Goal: Contribute content: Contribute content

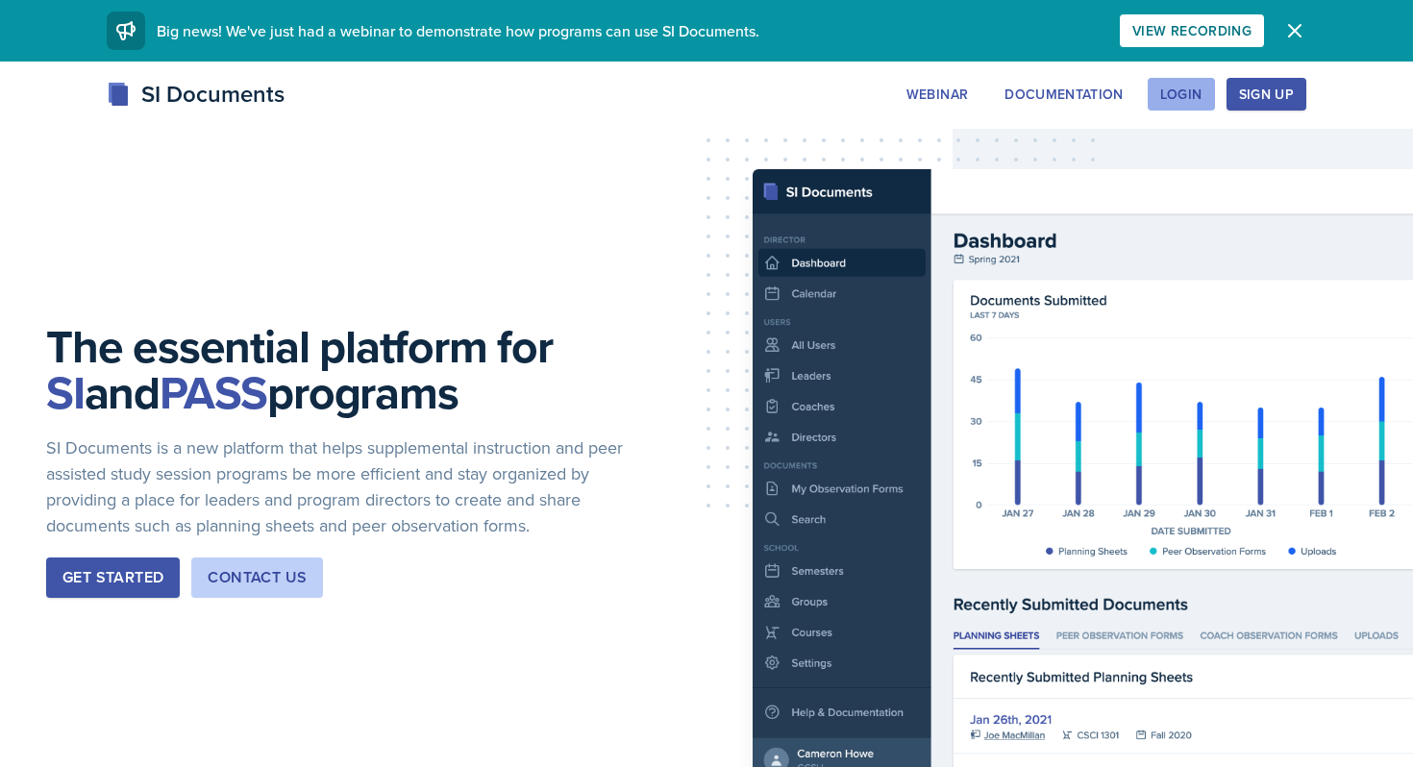
click at [1191, 89] on div "Login" at bounding box center [1181, 94] width 42 height 15
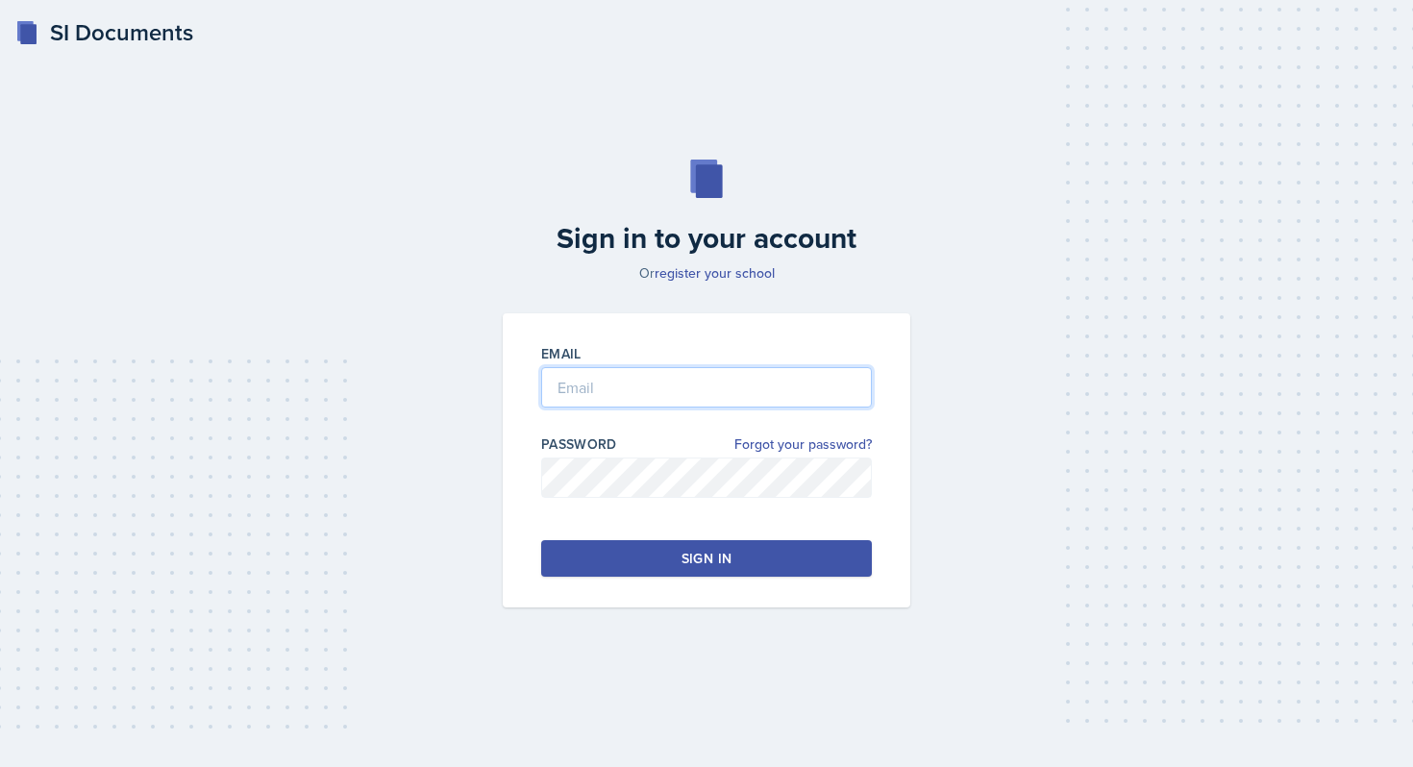
click at [699, 394] on input "email" at bounding box center [706, 387] width 331 height 40
type input "[EMAIL_ADDRESS][DOMAIN_NAME]"
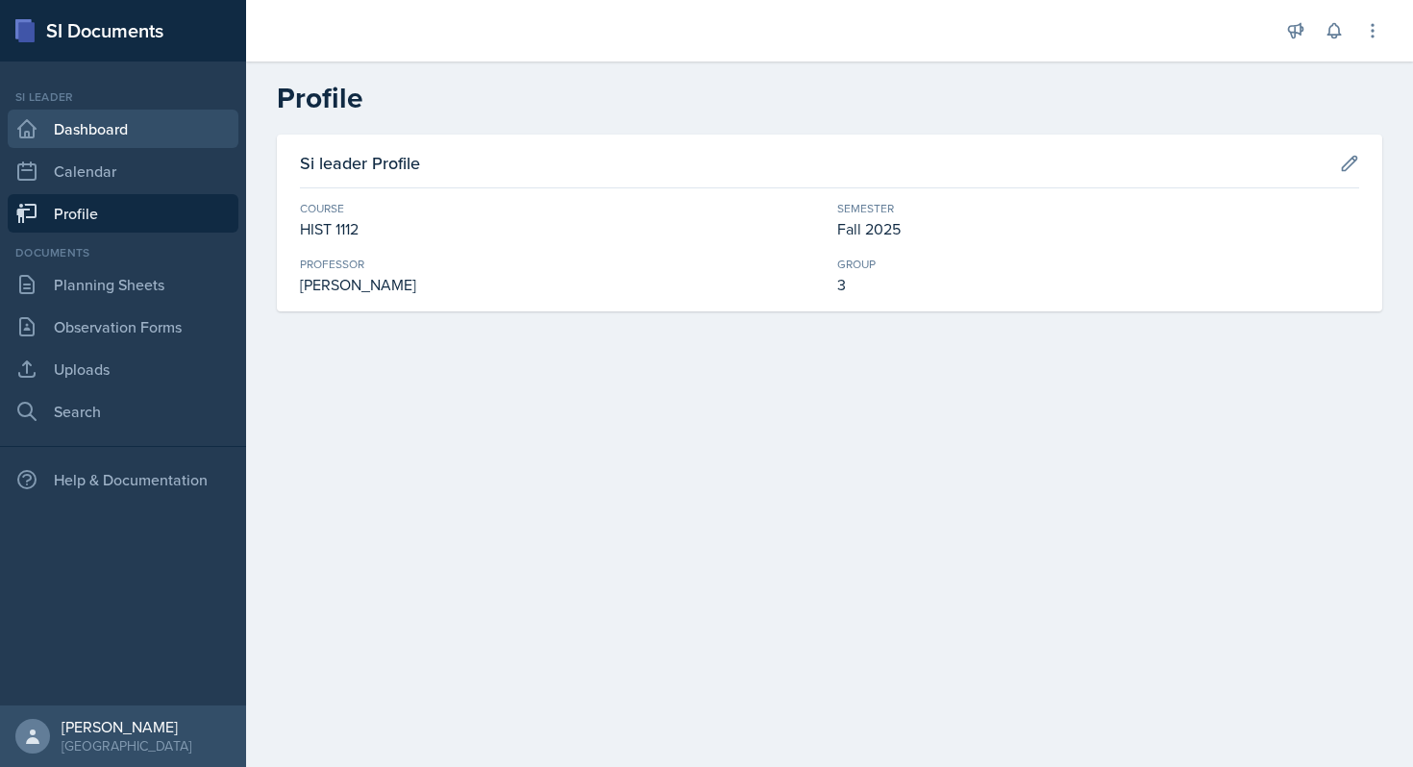
click at [144, 126] on link "Dashboard" at bounding box center [123, 129] width 231 height 38
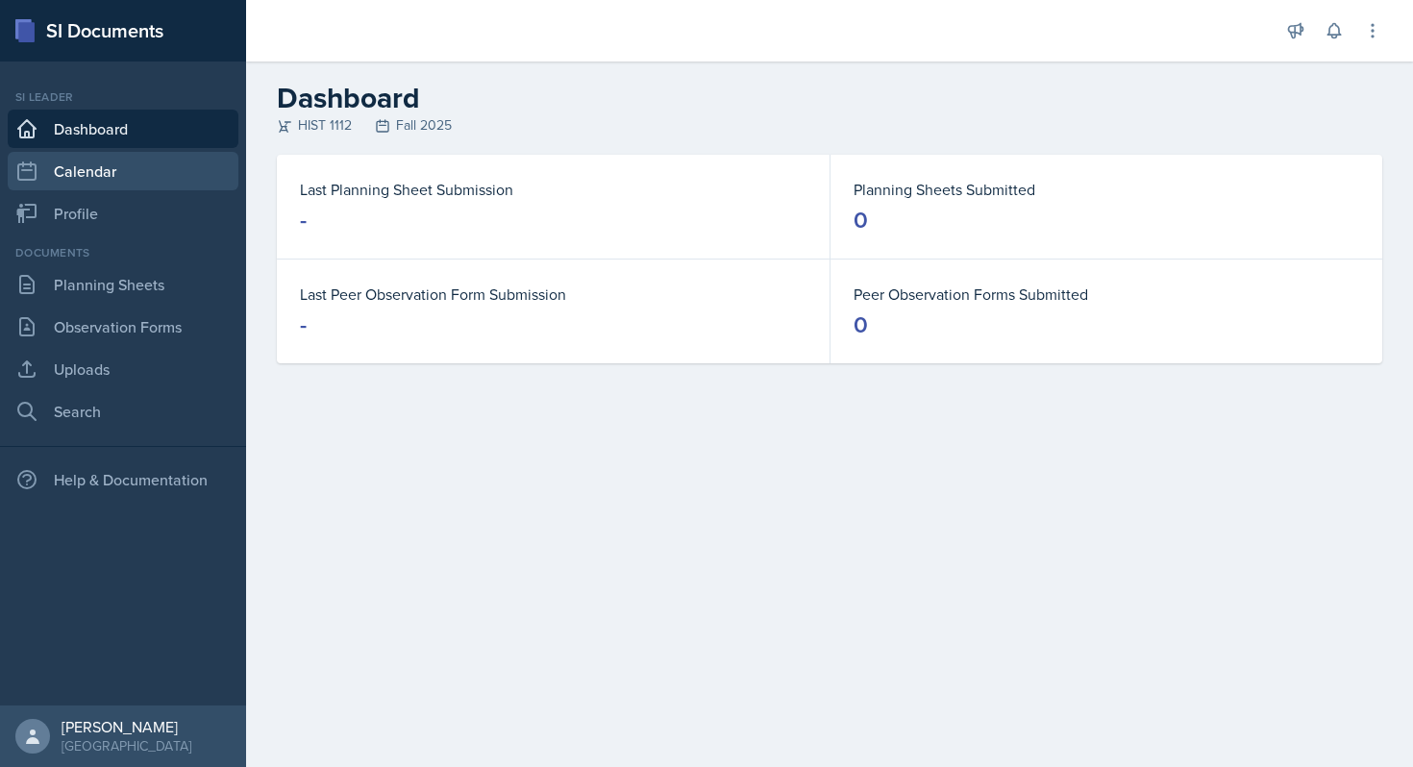
click at [124, 153] on link "Calendar" at bounding box center [123, 171] width 231 height 38
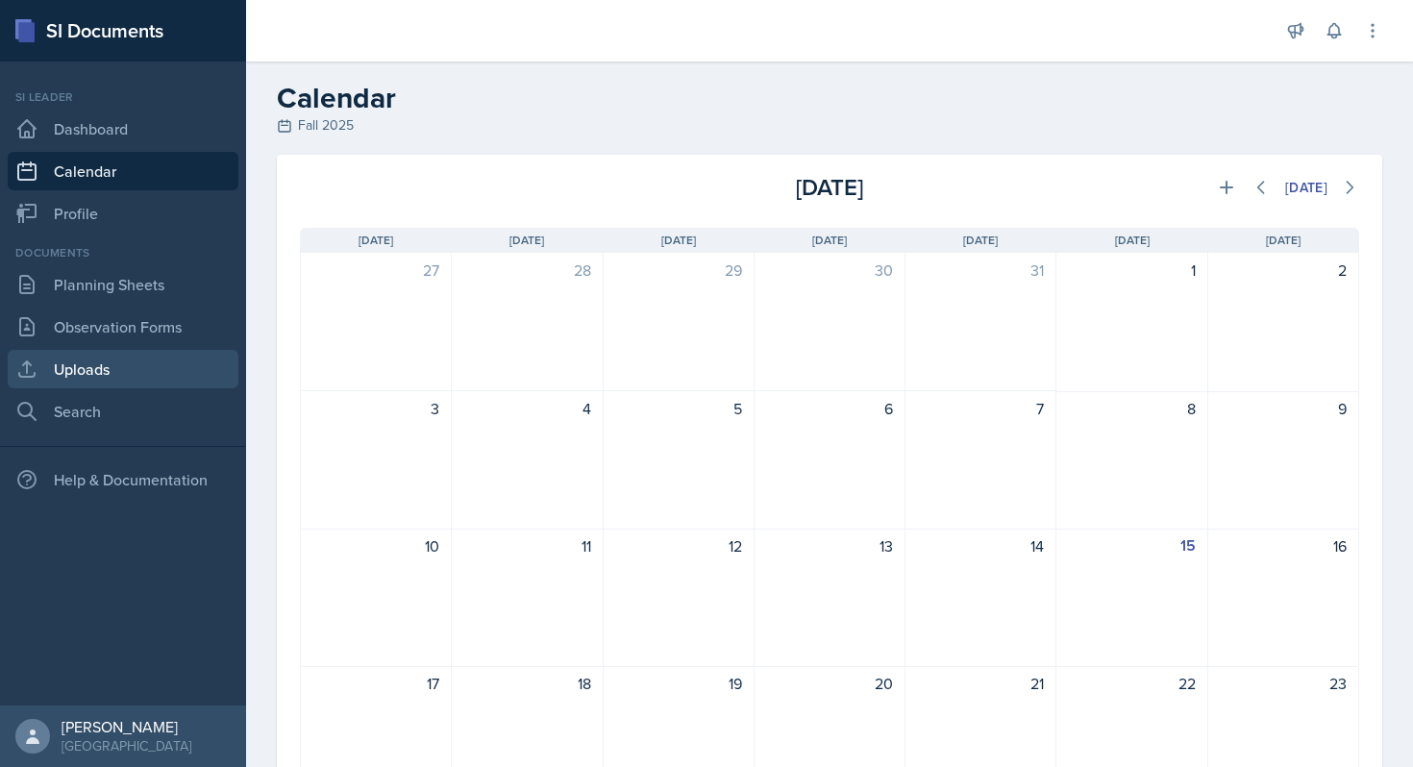
click at [90, 359] on link "Uploads" at bounding box center [123, 369] width 231 height 38
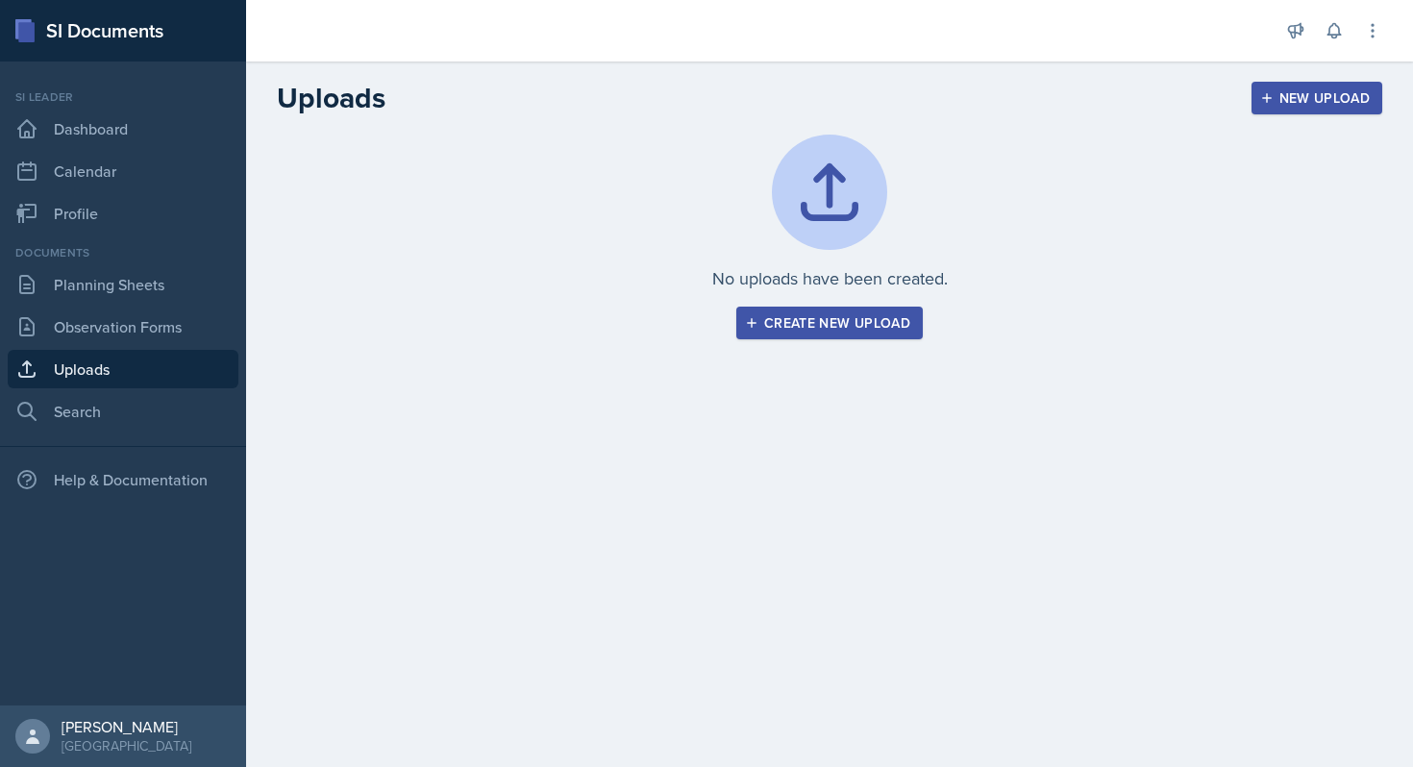
click at [758, 318] on div "Create new upload" at bounding box center [829, 322] width 161 height 15
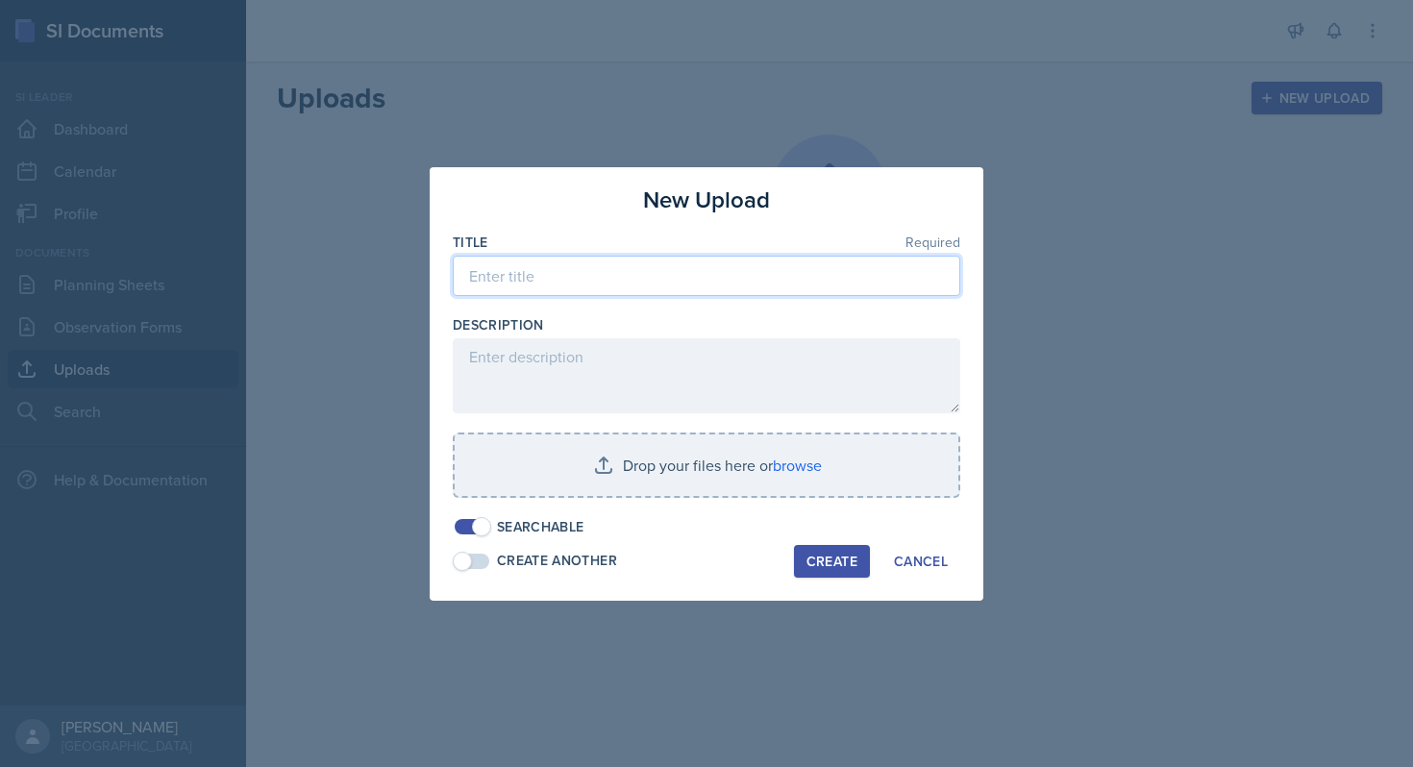
click at [614, 286] on input at bounding box center [707, 276] width 508 height 40
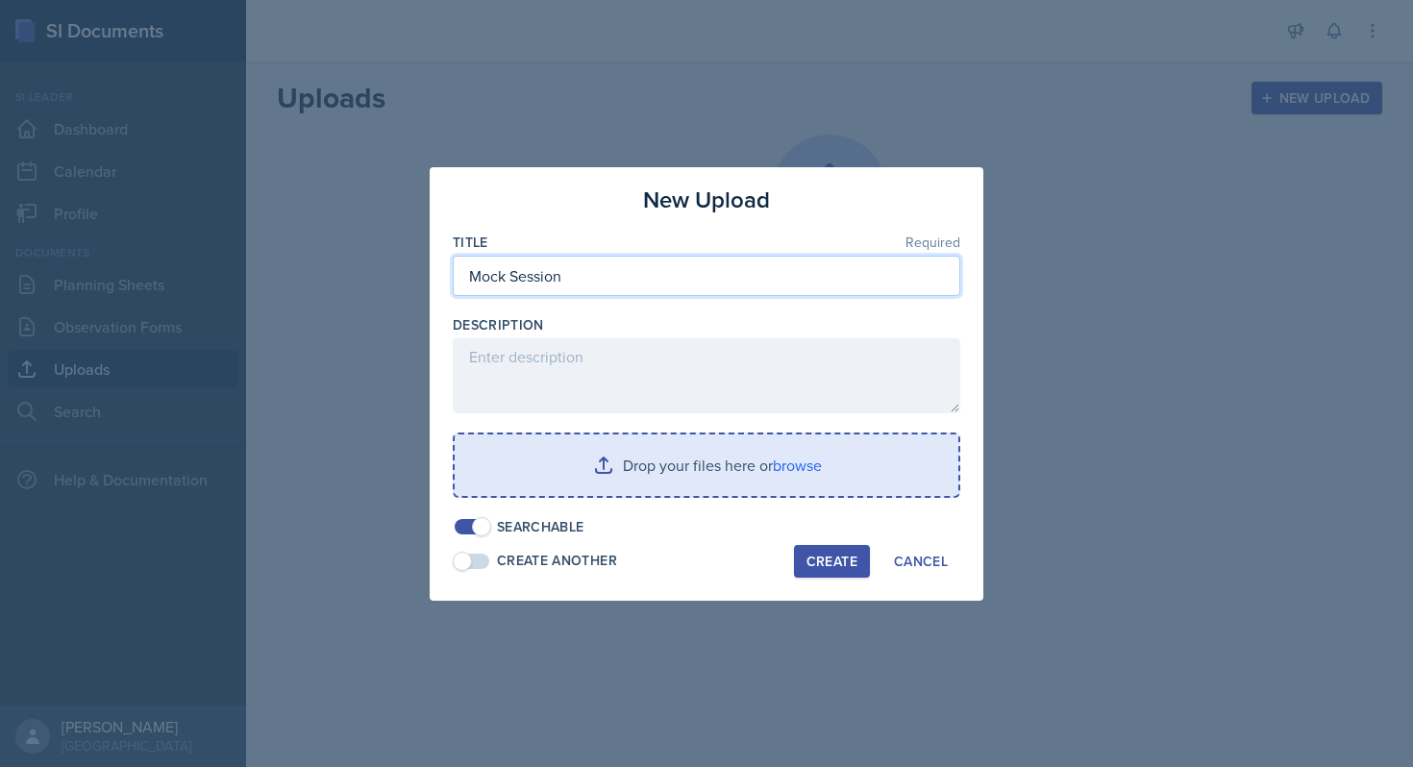
type input "Mock Session"
click at [597, 446] on input "file" at bounding box center [707, 466] width 504 height 62
click at [602, 456] on input "file" at bounding box center [707, 466] width 504 height 62
click at [773, 468] on input "file" at bounding box center [707, 466] width 504 height 62
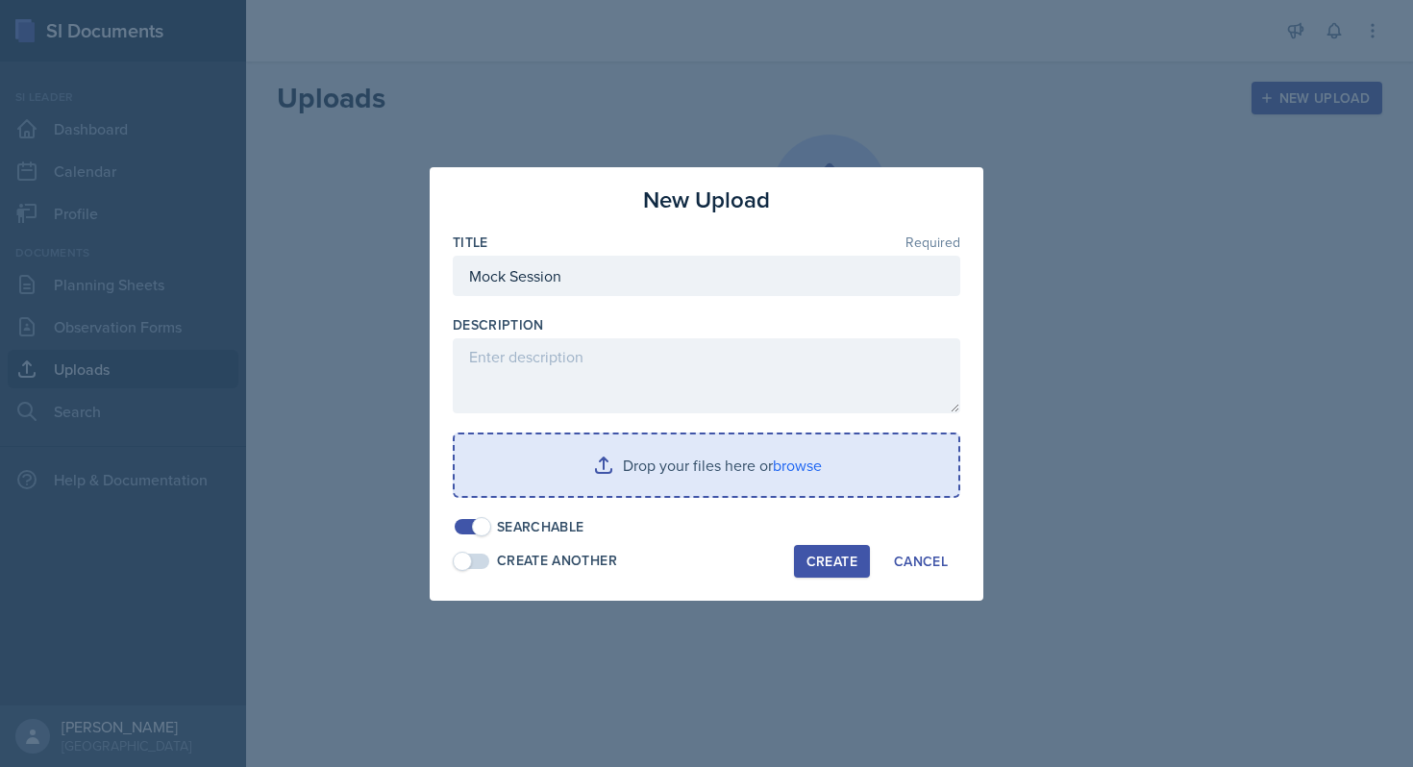
click at [782, 470] on input "file" at bounding box center [707, 466] width 504 height 62
click at [585, 439] on input "file" at bounding box center [707, 466] width 504 height 62
click at [622, 452] on input "file" at bounding box center [707, 466] width 504 height 62
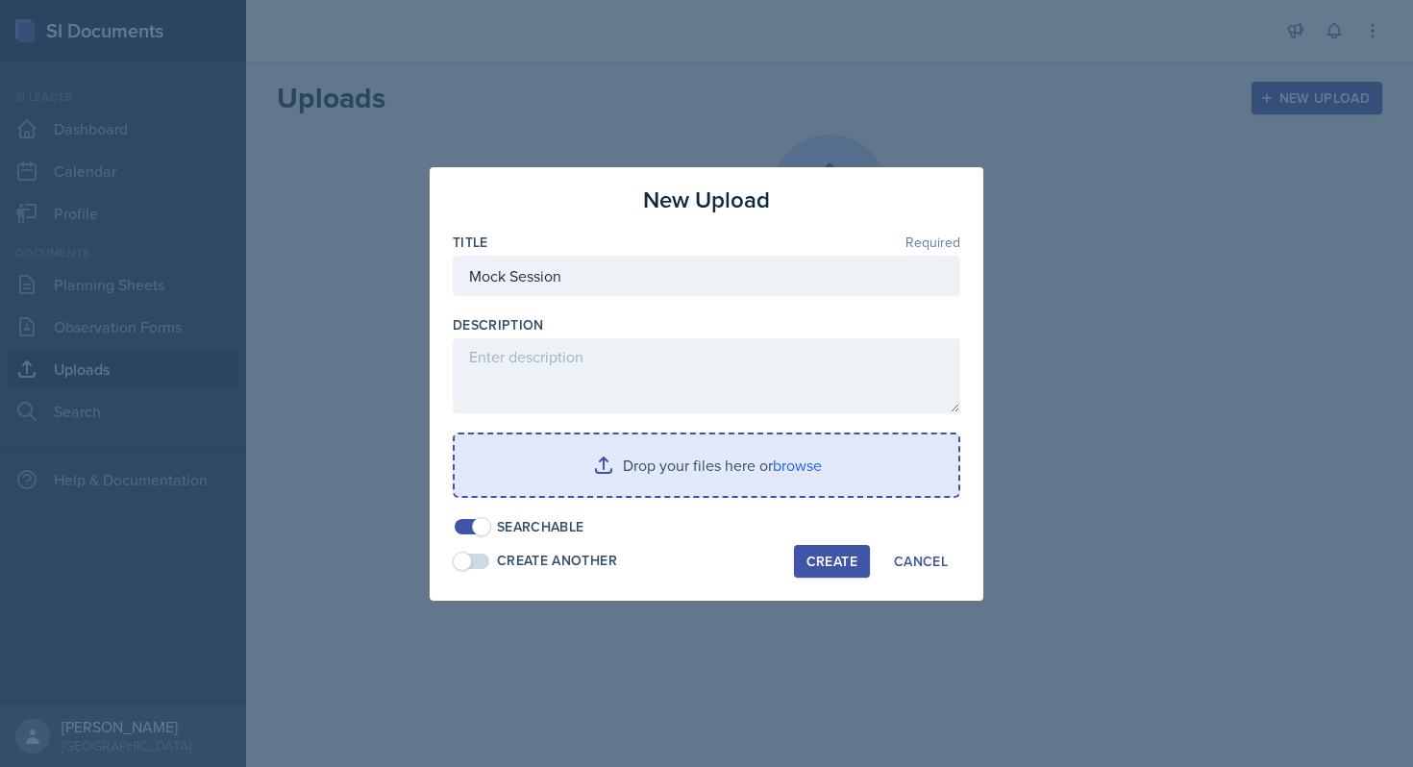
click at [622, 452] on input "file" at bounding box center [707, 466] width 504 height 62
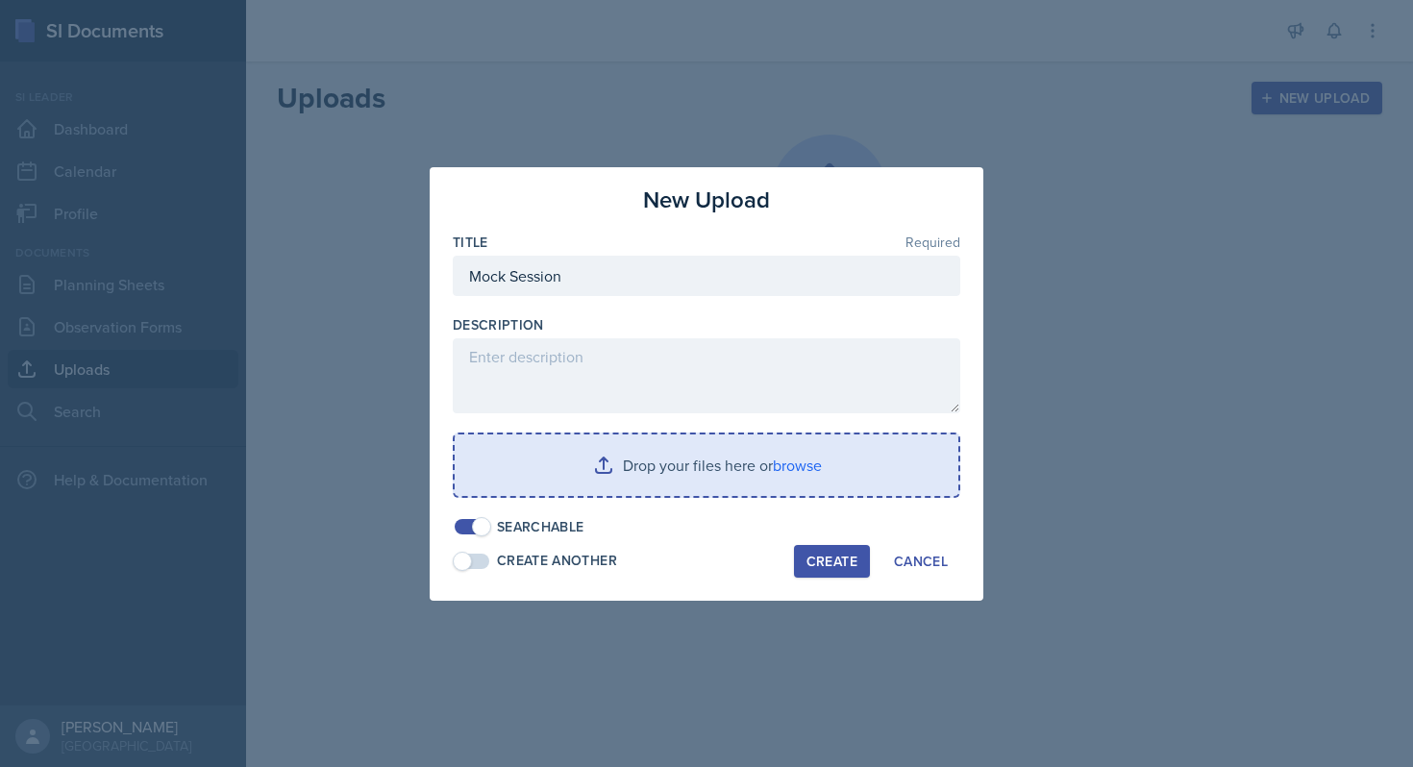
click at [727, 478] on input "file" at bounding box center [707, 466] width 504 height 62
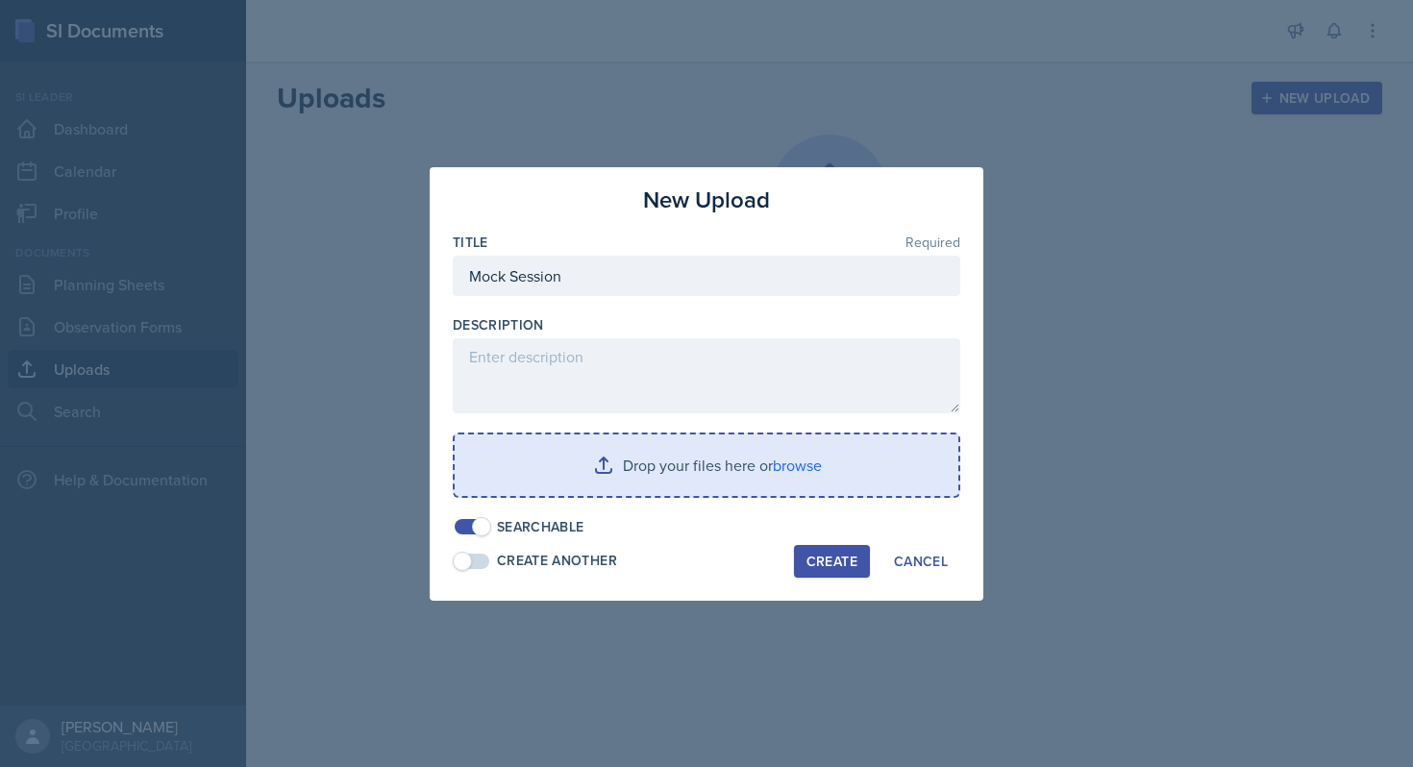
click at [727, 478] on input "file" at bounding box center [707, 466] width 504 height 62
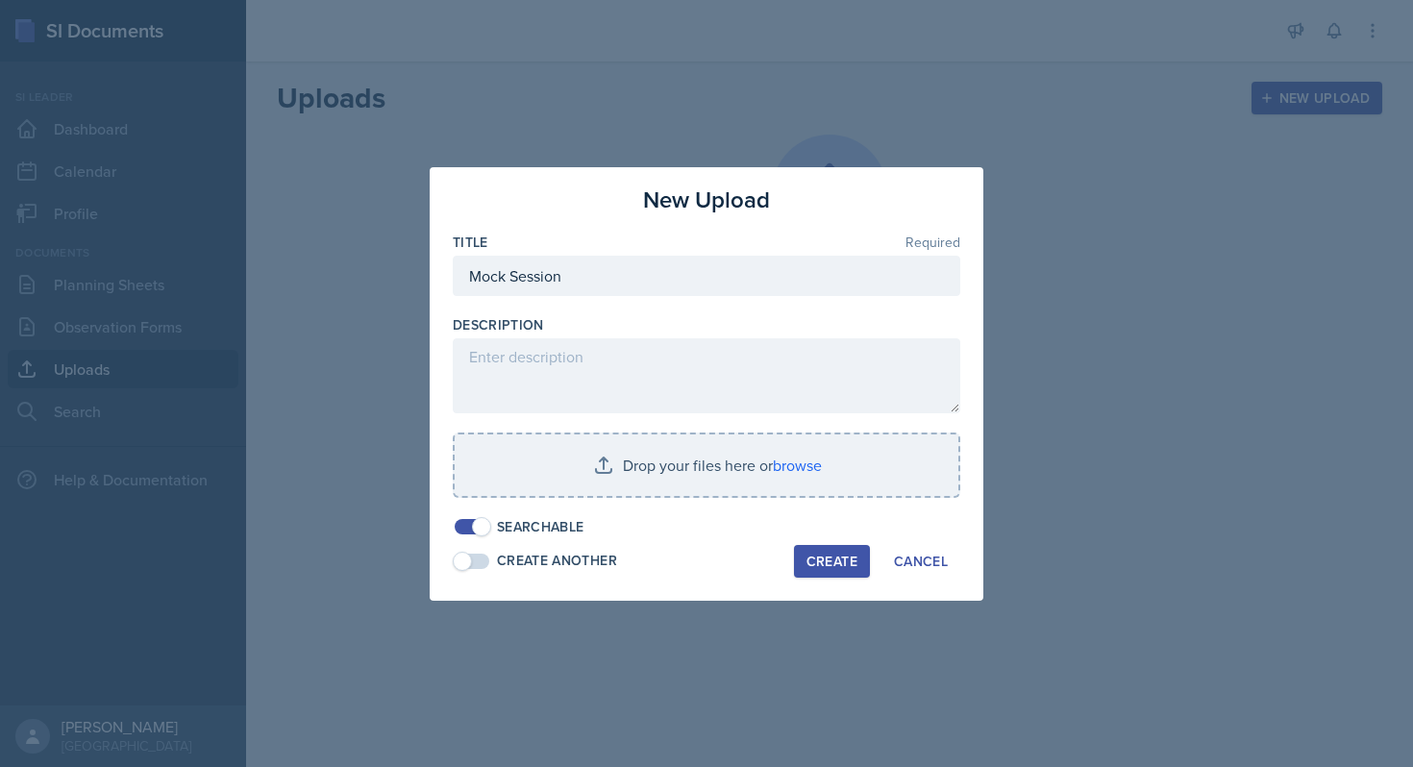
click at [731, 499] on div at bounding box center [707, 507] width 508 height 19
click at [731, 498] on div at bounding box center [707, 507] width 508 height 19
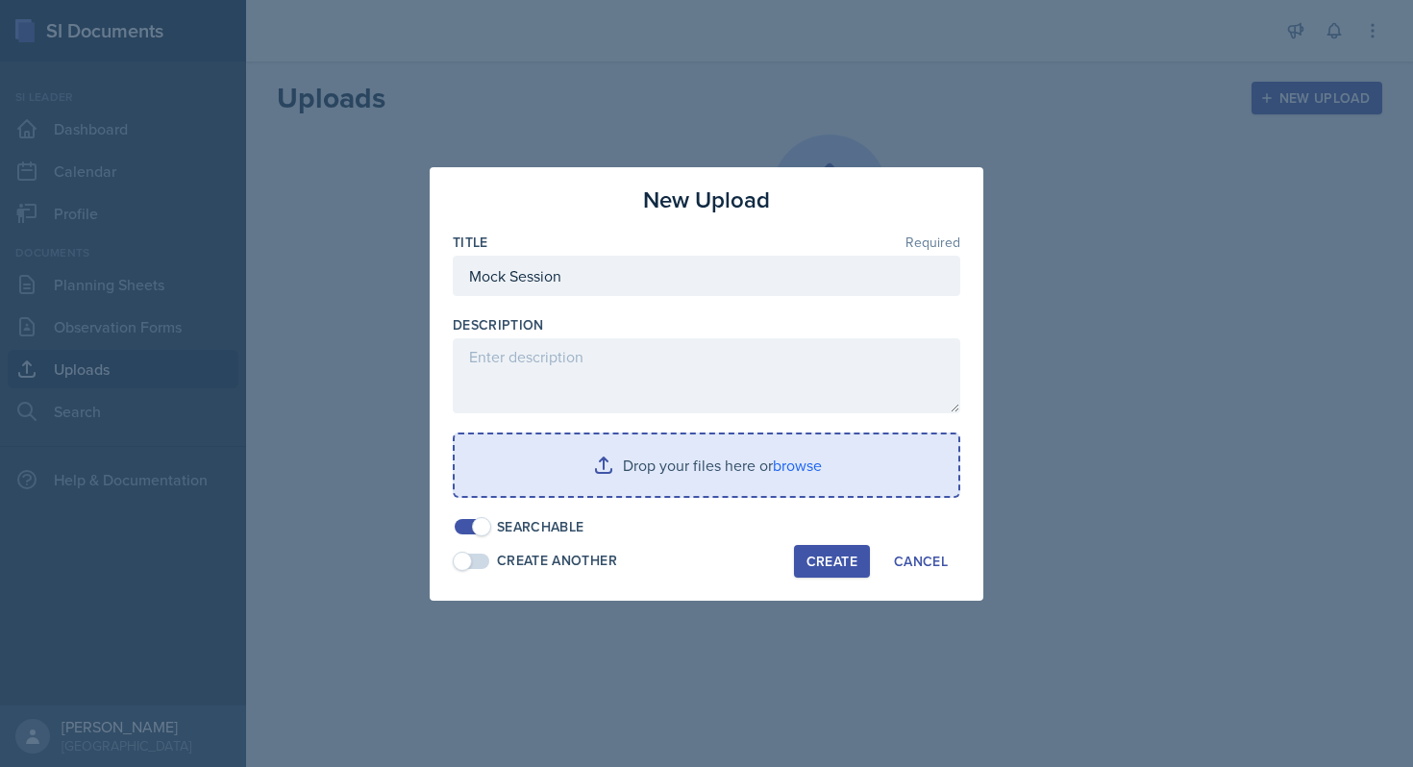
click at [728, 464] on input "file" at bounding box center [707, 466] width 504 height 62
click at [727, 464] on input "file" at bounding box center [707, 466] width 504 height 62
click at [724, 463] on input "file" at bounding box center [707, 466] width 504 height 62
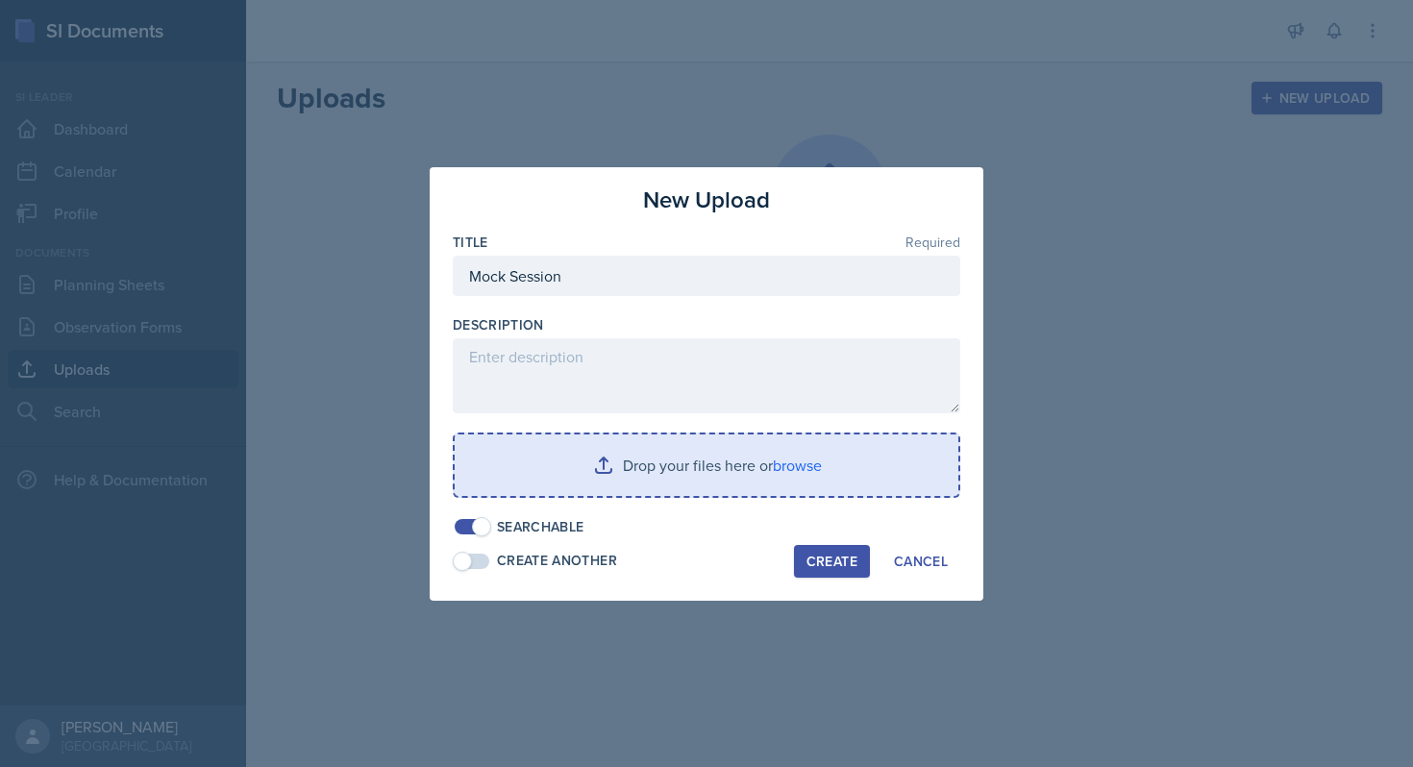
click at [724, 463] on input "file" at bounding box center [707, 466] width 504 height 62
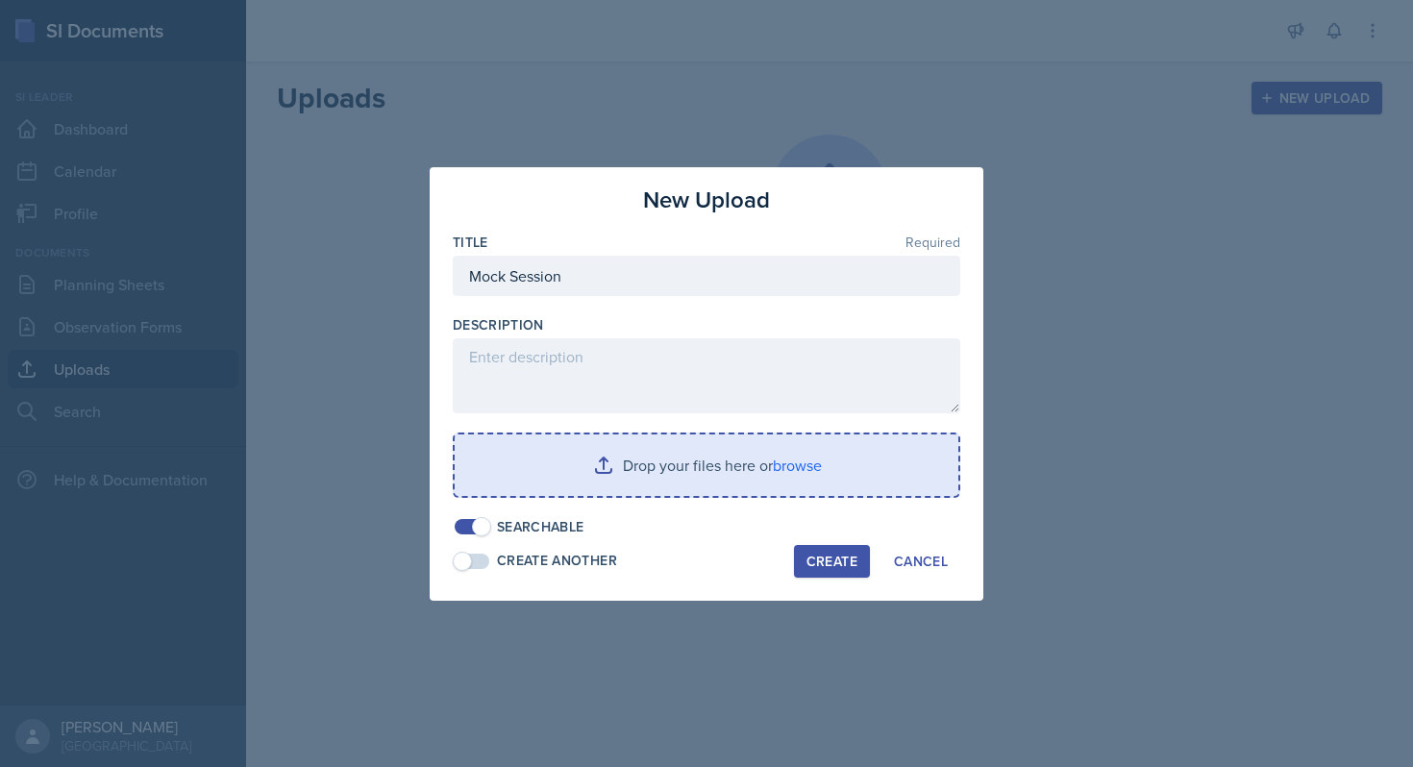
click at [724, 463] on input "file" at bounding box center [707, 466] width 504 height 62
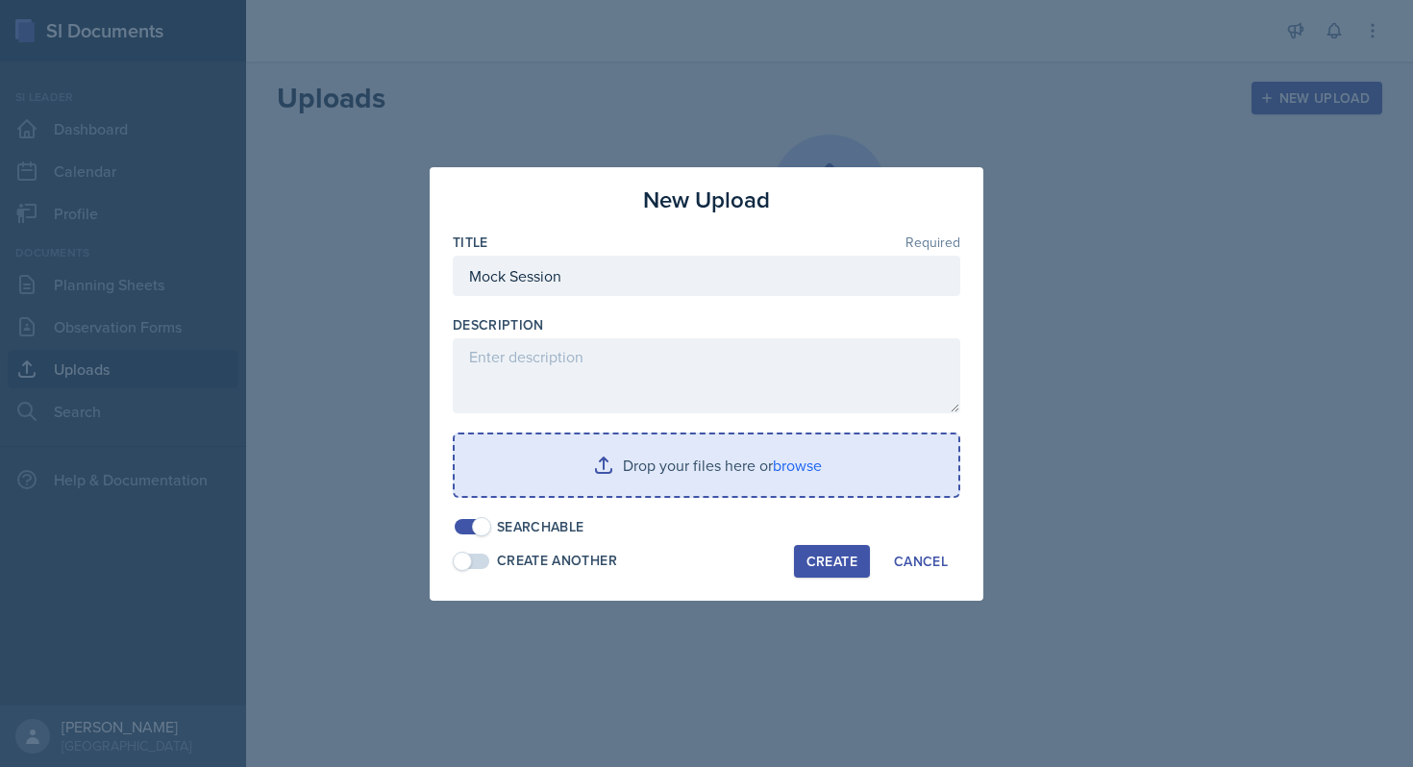
click at [724, 463] on input "file" at bounding box center [707, 466] width 504 height 62
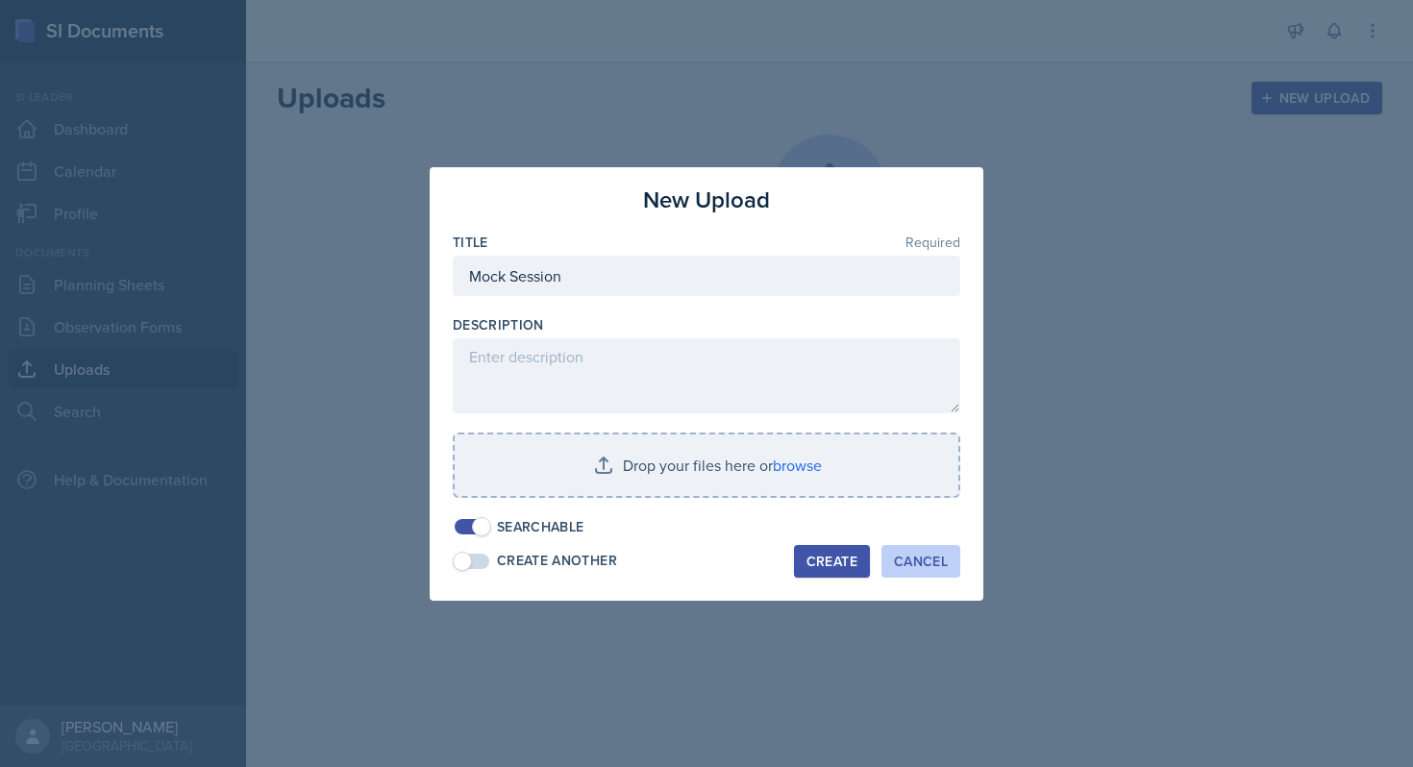
click at [907, 557] on div "Cancel" at bounding box center [921, 561] width 54 height 15
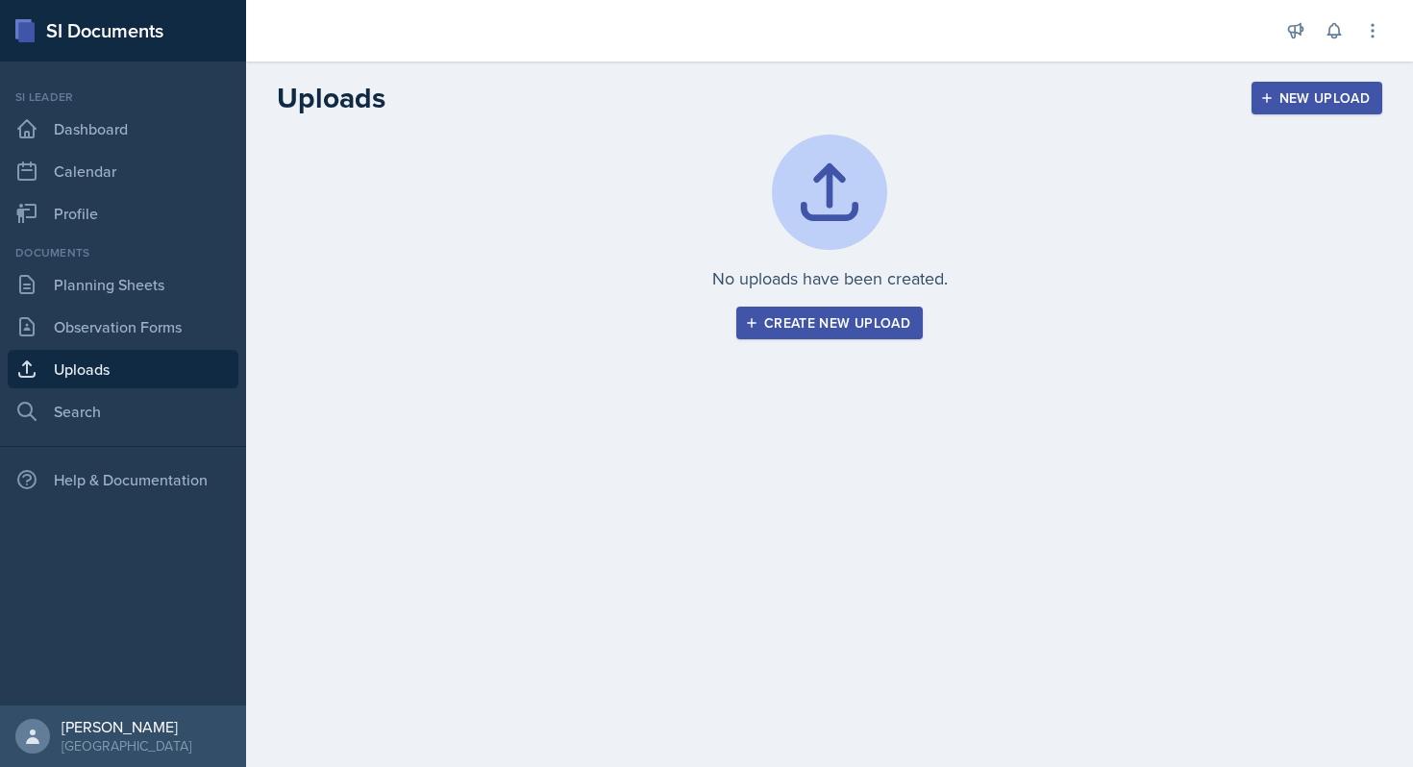
click at [764, 323] on div "Create new upload" at bounding box center [829, 322] width 161 height 15
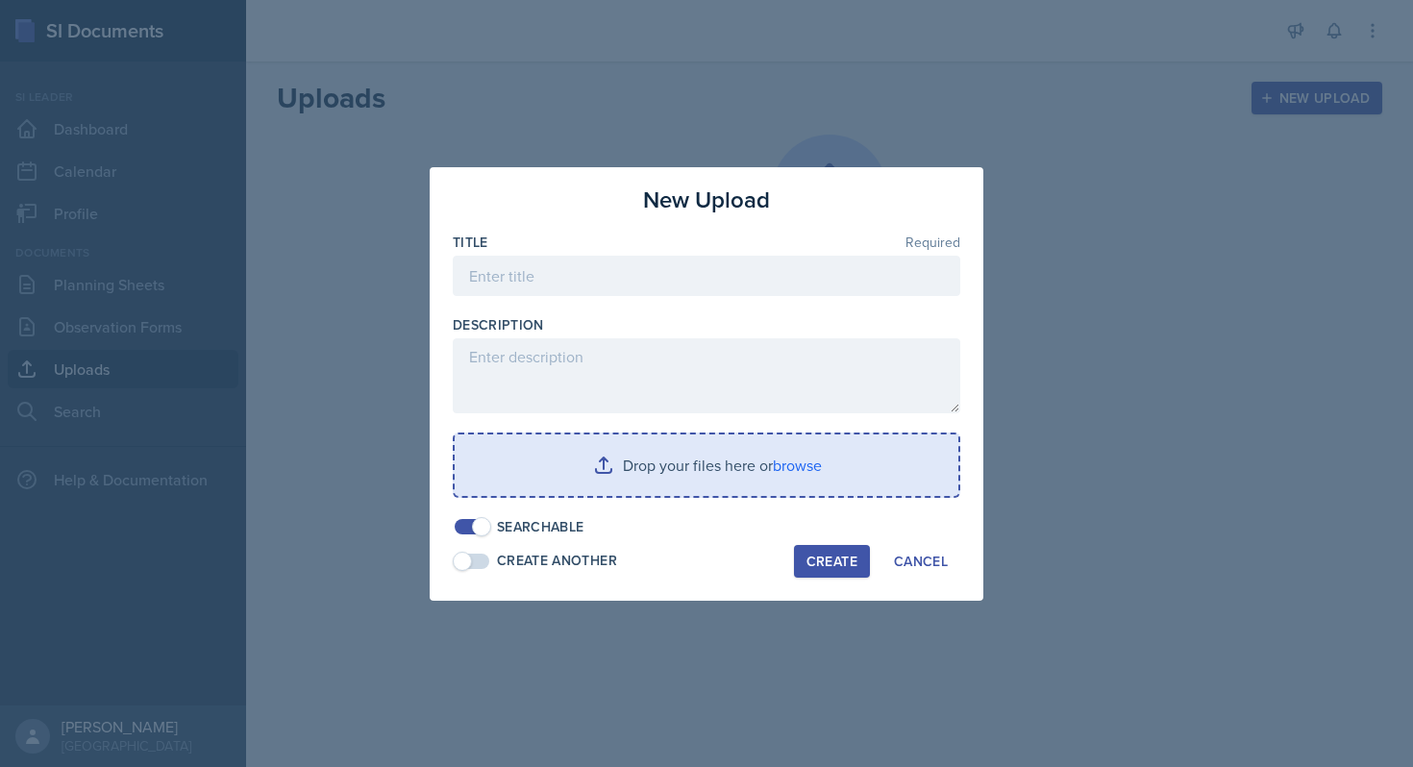
click at [567, 451] on input "file" at bounding box center [707, 466] width 504 height 62
click at [585, 484] on input "file" at bounding box center [707, 466] width 504 height 62
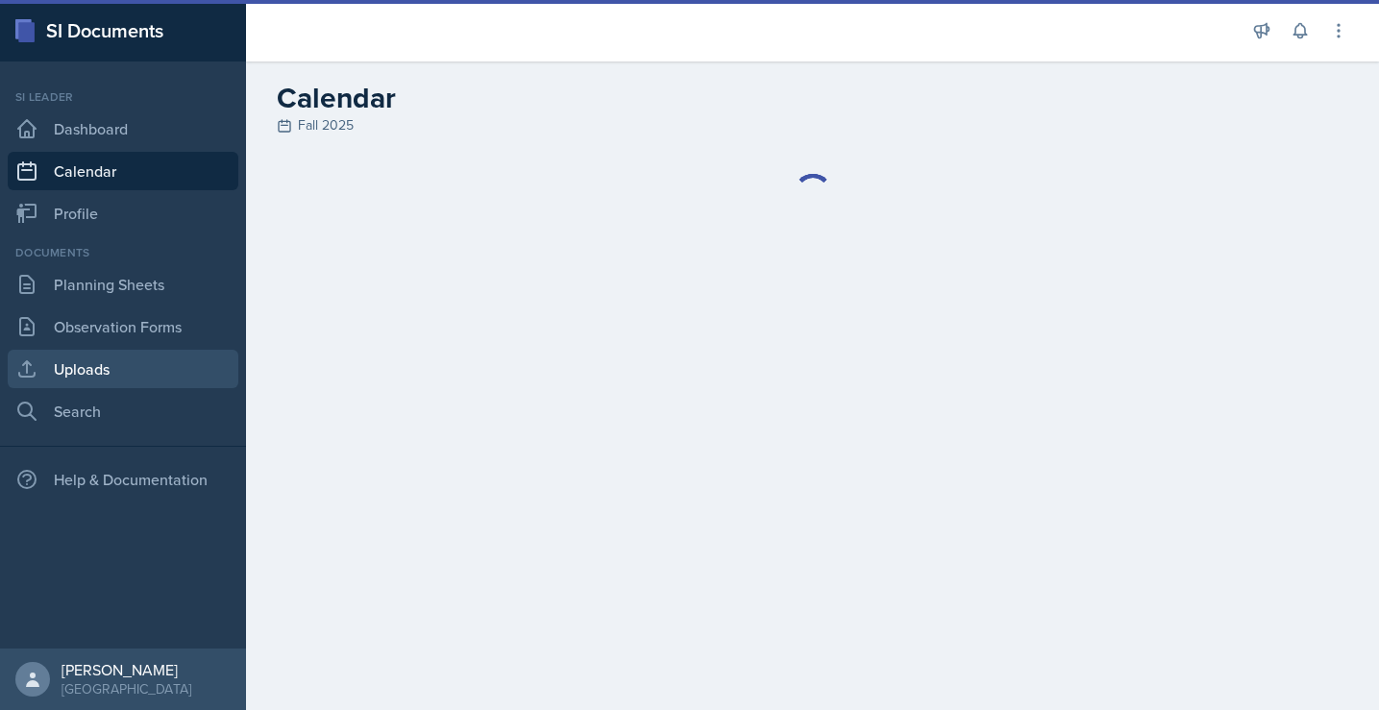
click at [130, 373] on link "Uploads" at bounding box center [123, 369] width 231 height 38
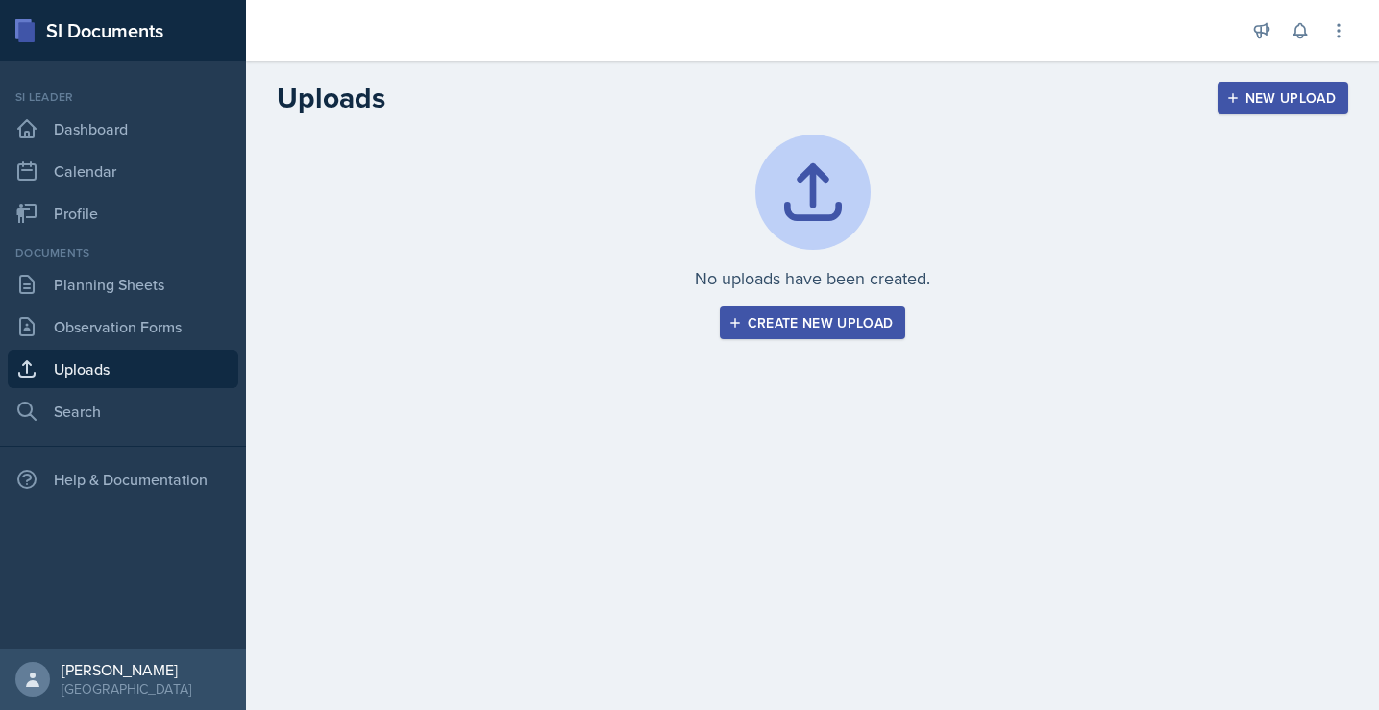
click at [824, 320] on div "Create new upload" at bounding box center [813, 322] width 161 height 15
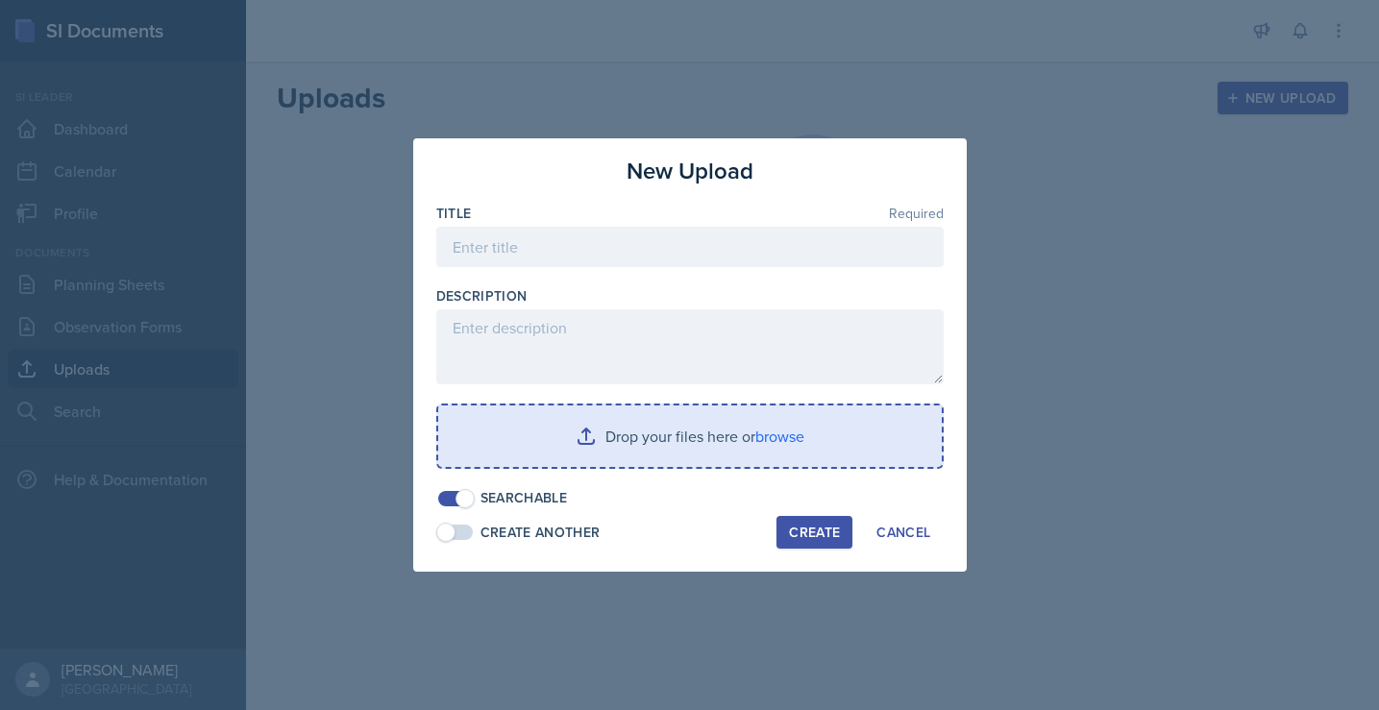
click at [608, 443] on input "file" at bounding box center [690, 437] width 504 height 62
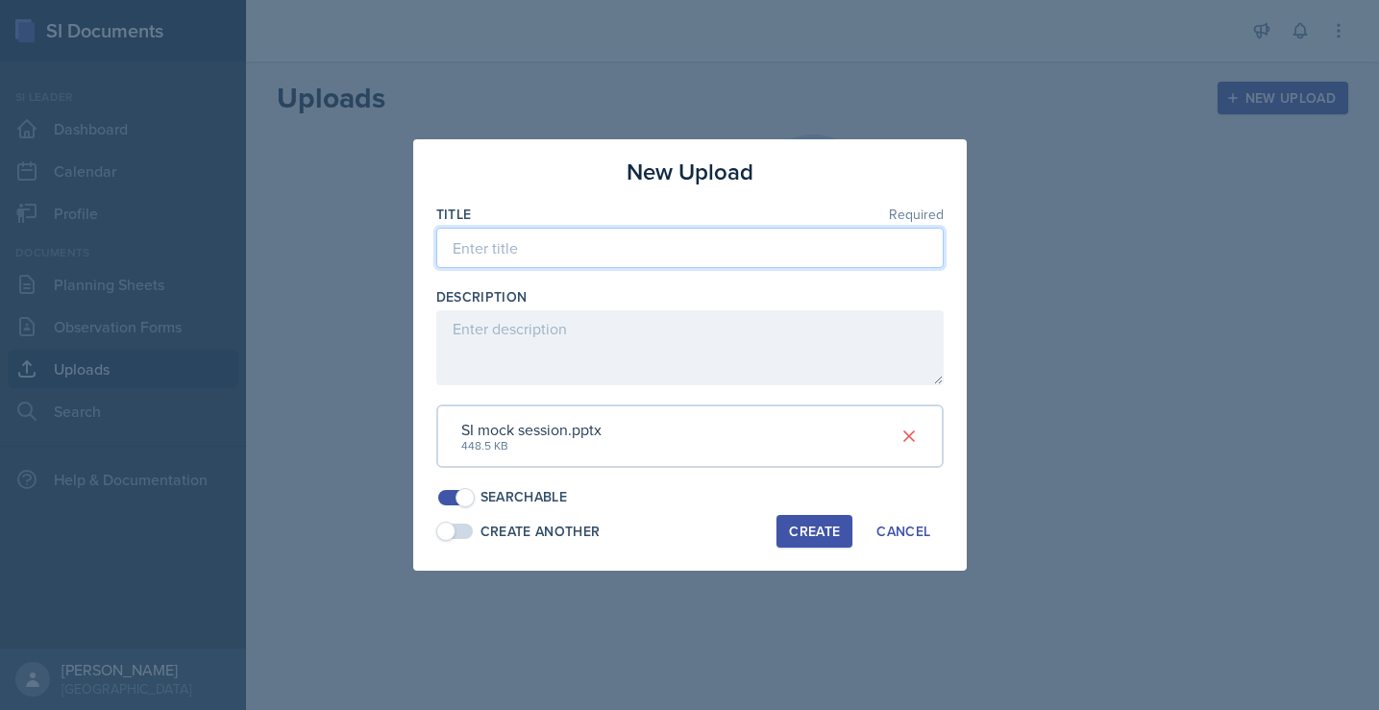
click at [622, 254] on input at bounding box center [690, 248] width 508 height 40
type input "Mock Session"
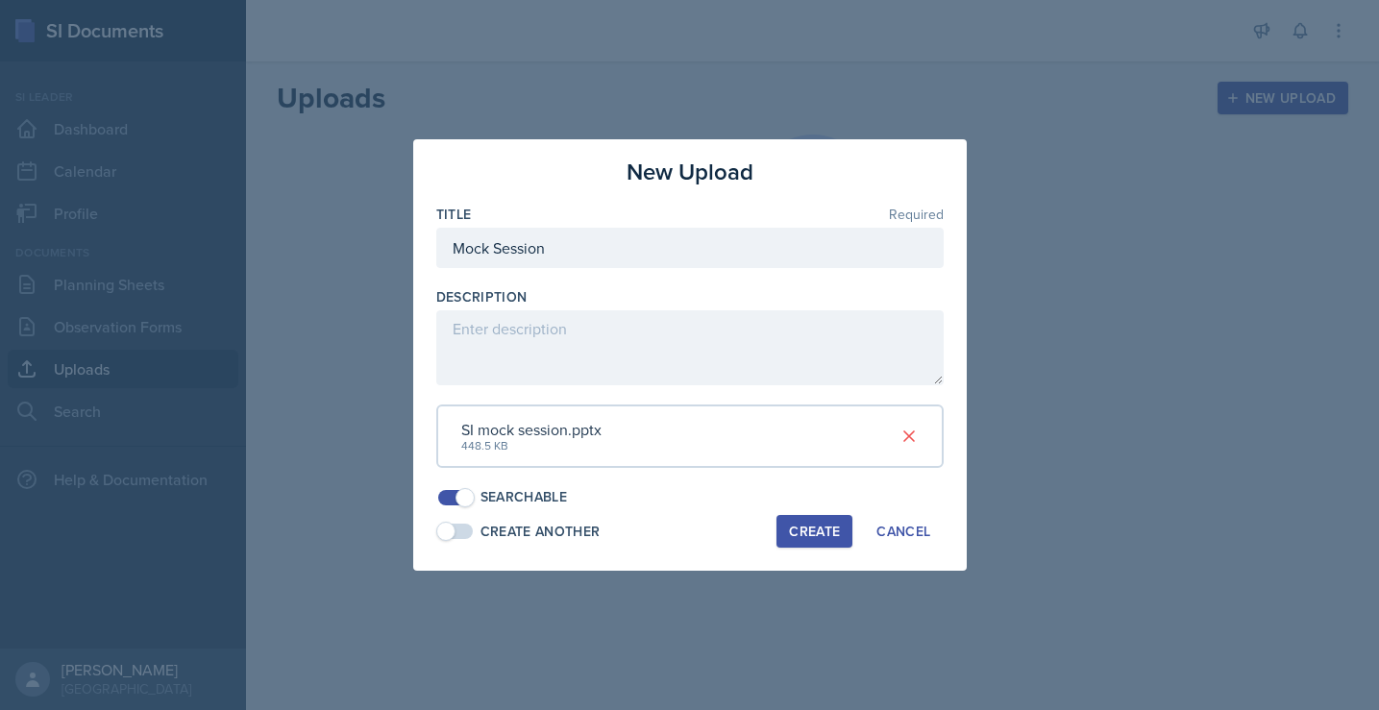
click at [809, 531] on div "Create" at bounding box center [814, 531] width 51 height 15
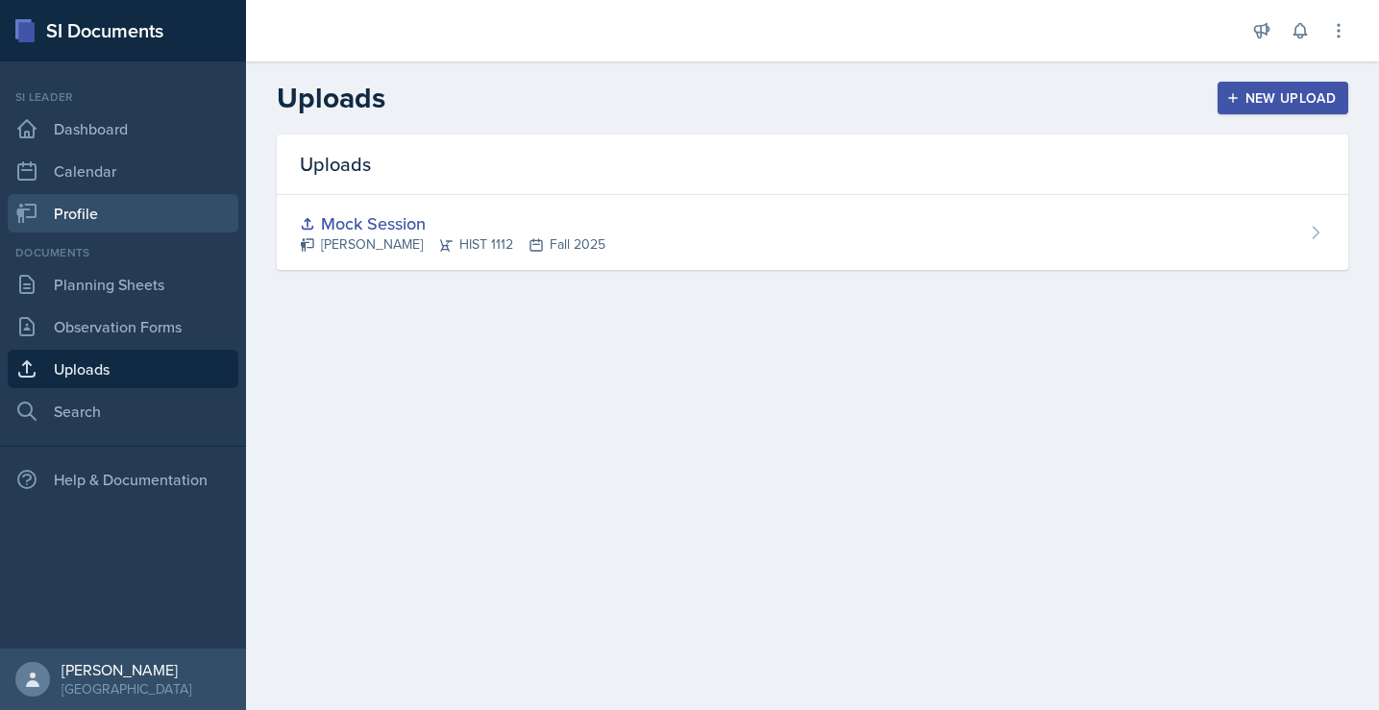
click at [104, 218] on link "Profile" at bounding box center [123, 213] width 231 height 38
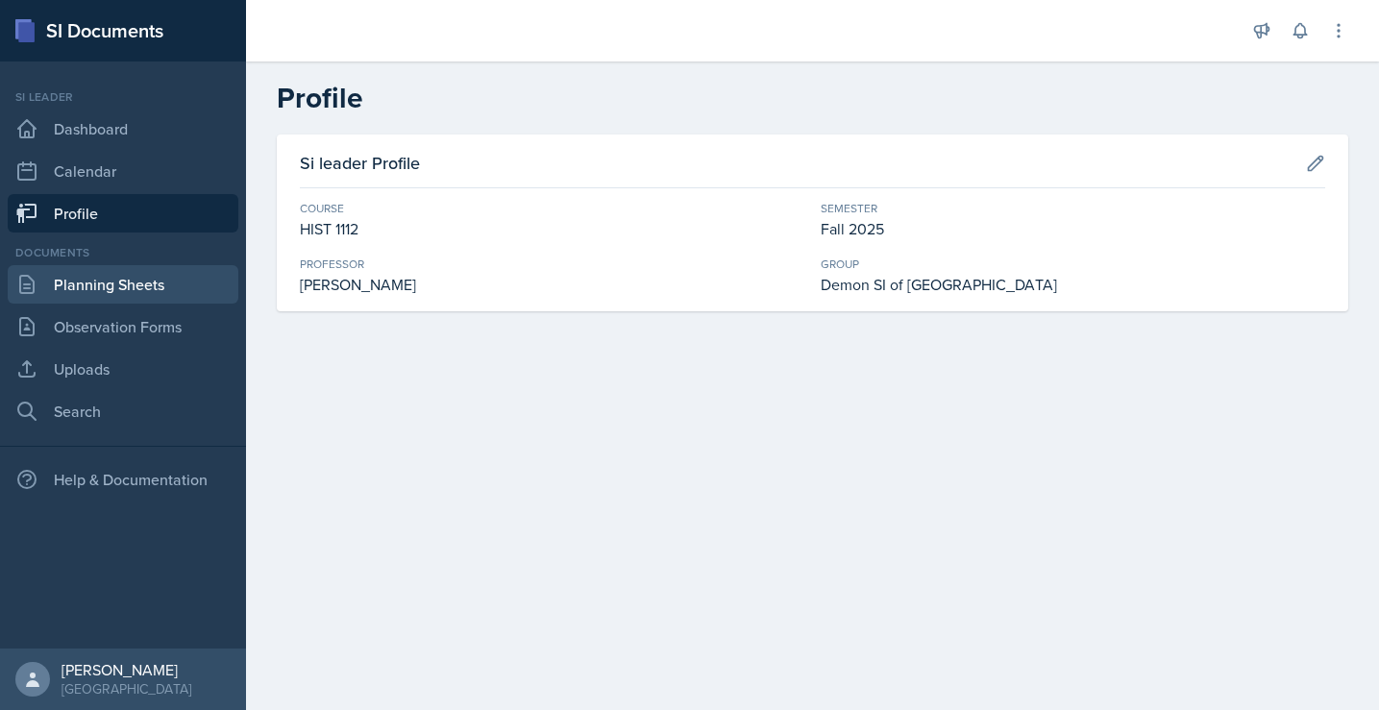
click at [113, 281] on link "Planning Sheets" at bounding box center [123, 284] width 231 height 38
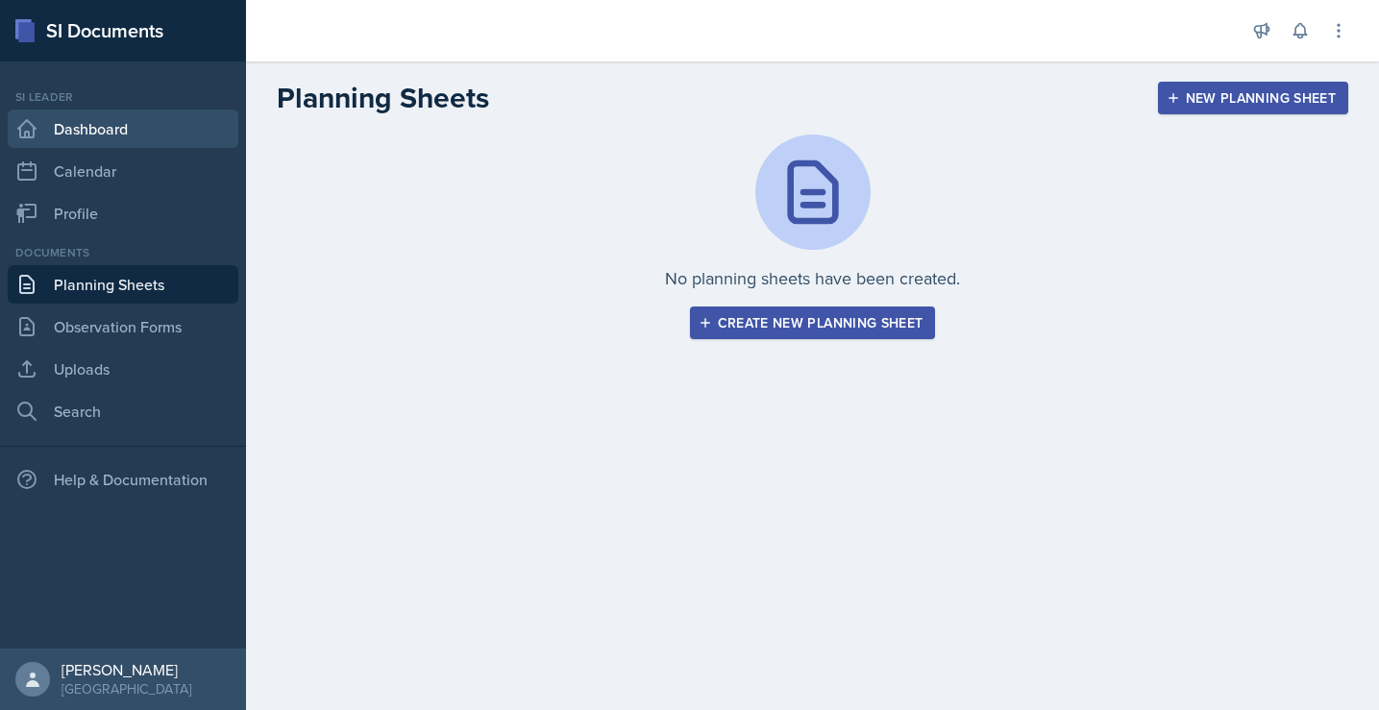
click at [110, 130] on link "Dashboard" at bounding box center [123, 129] width 231 height 38
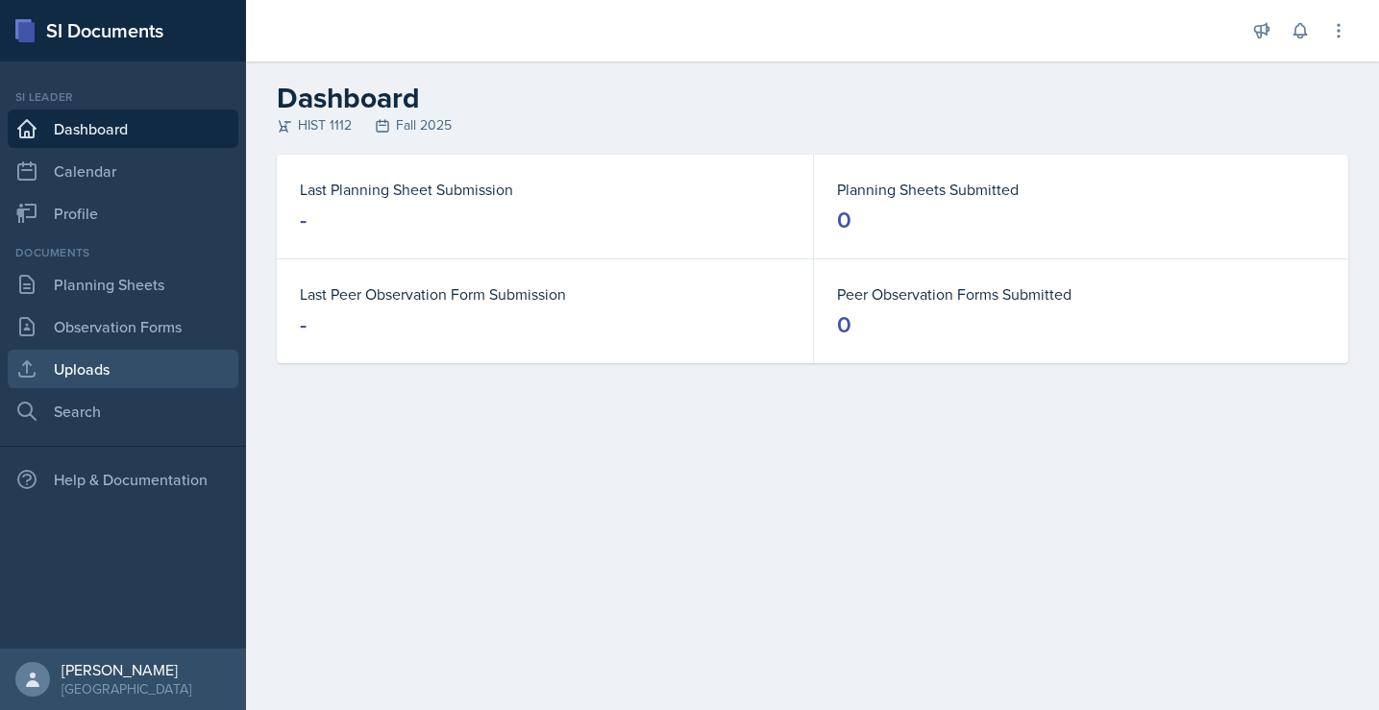
click at [127, 362] on link "Uploads" at bounding box center [123, 369] width 231 height 38
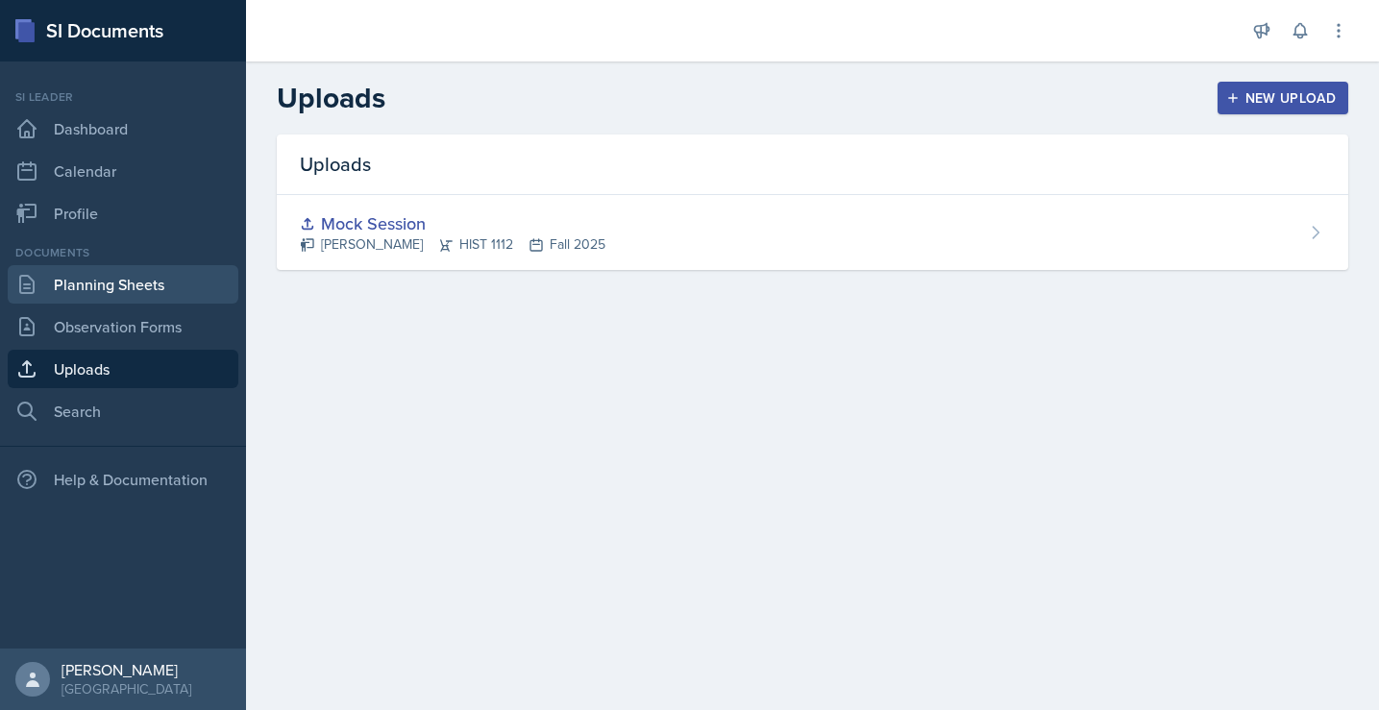
click at [127, 291] on link "Planning Sheets" at bounding box center [123, 284] width 231 height 38
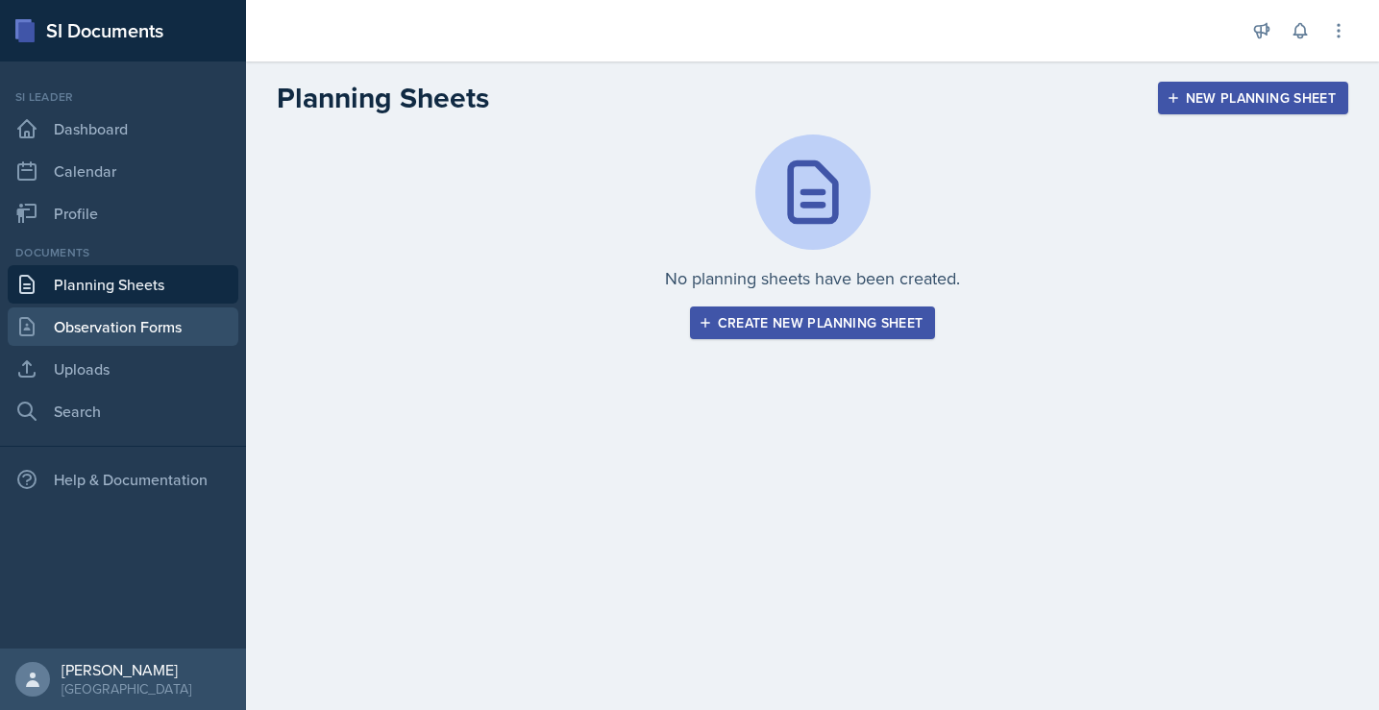
click at [129, 311] on link "Observation Forms" at bounding box center [123, 327] width 231 height 38
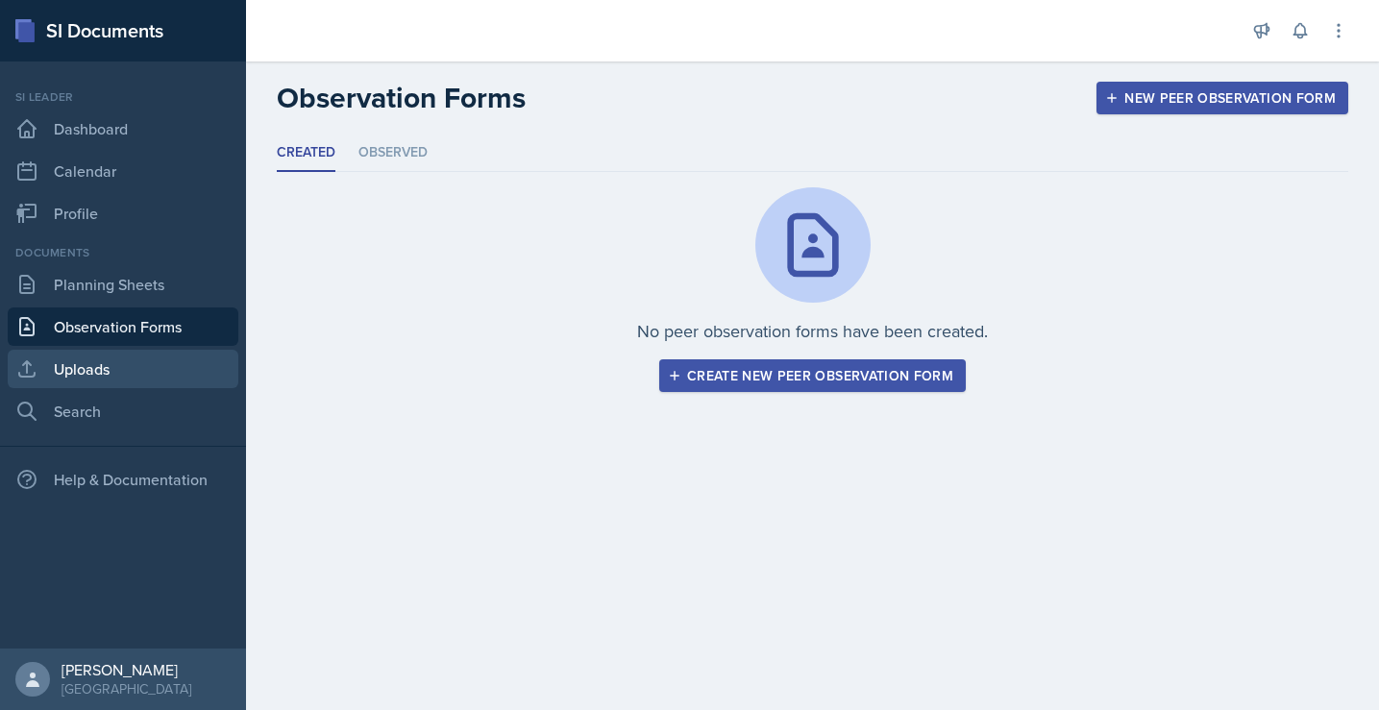
click at [126, 379] on link "Uploads" at bounding box center [123, 369] width 231 height 38
